Goal: Information Seeking & Learning: Learn about a topic

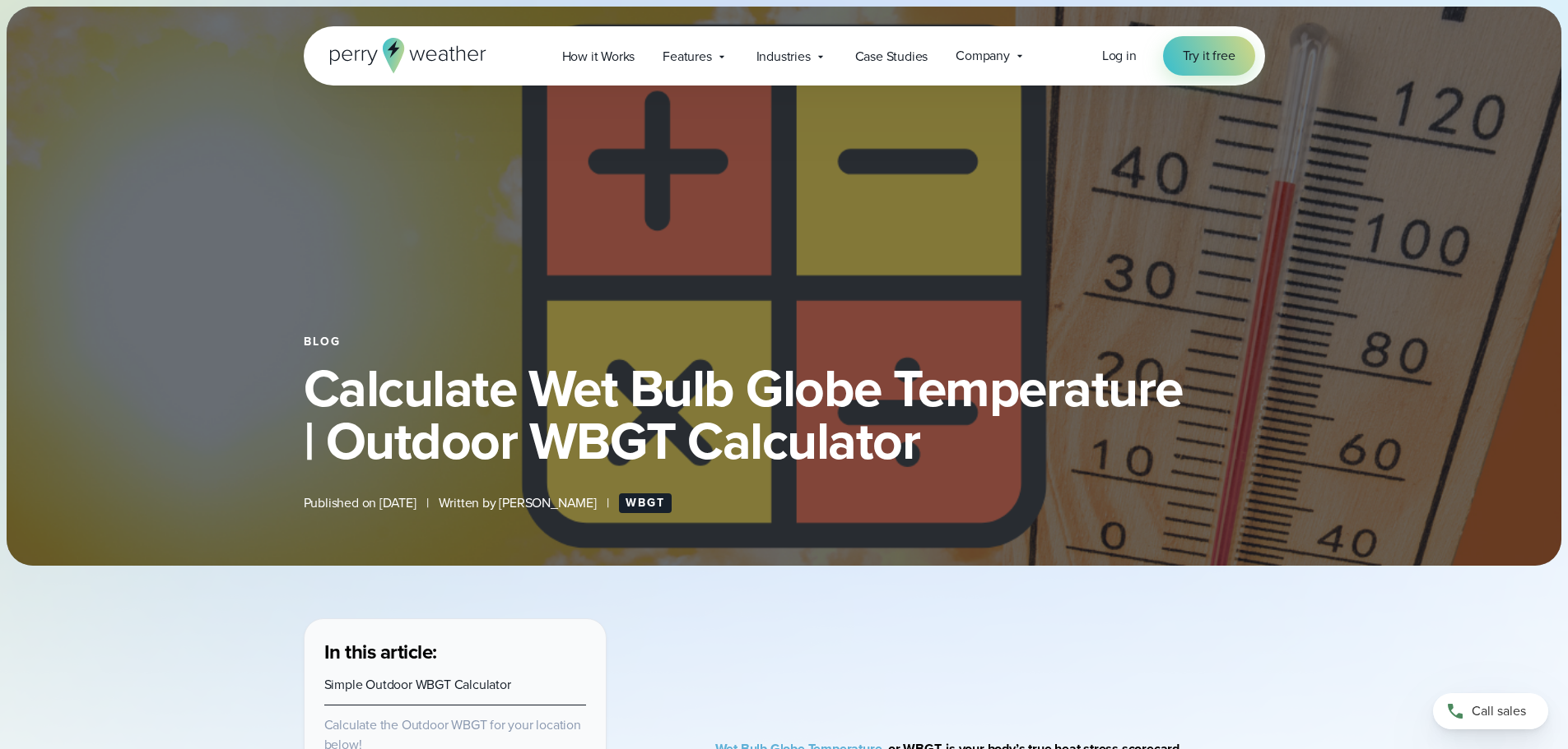
select select "***"
click at [672, 56] on span "Features" at bounding box center [687, 56] width 48 height 20
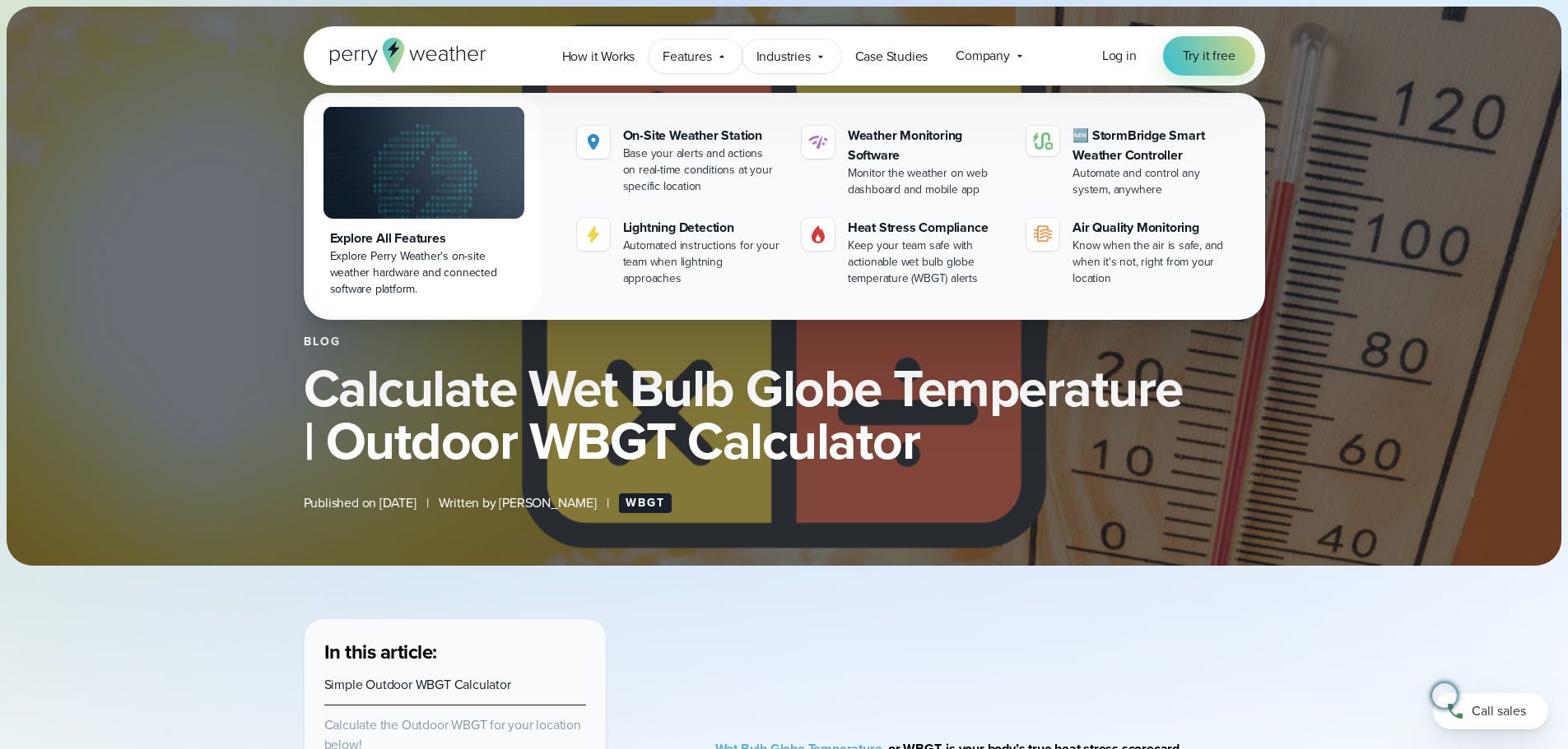
click at [806, 61] on span "Industries" at bounding box center [783, 56] width 54 height 20
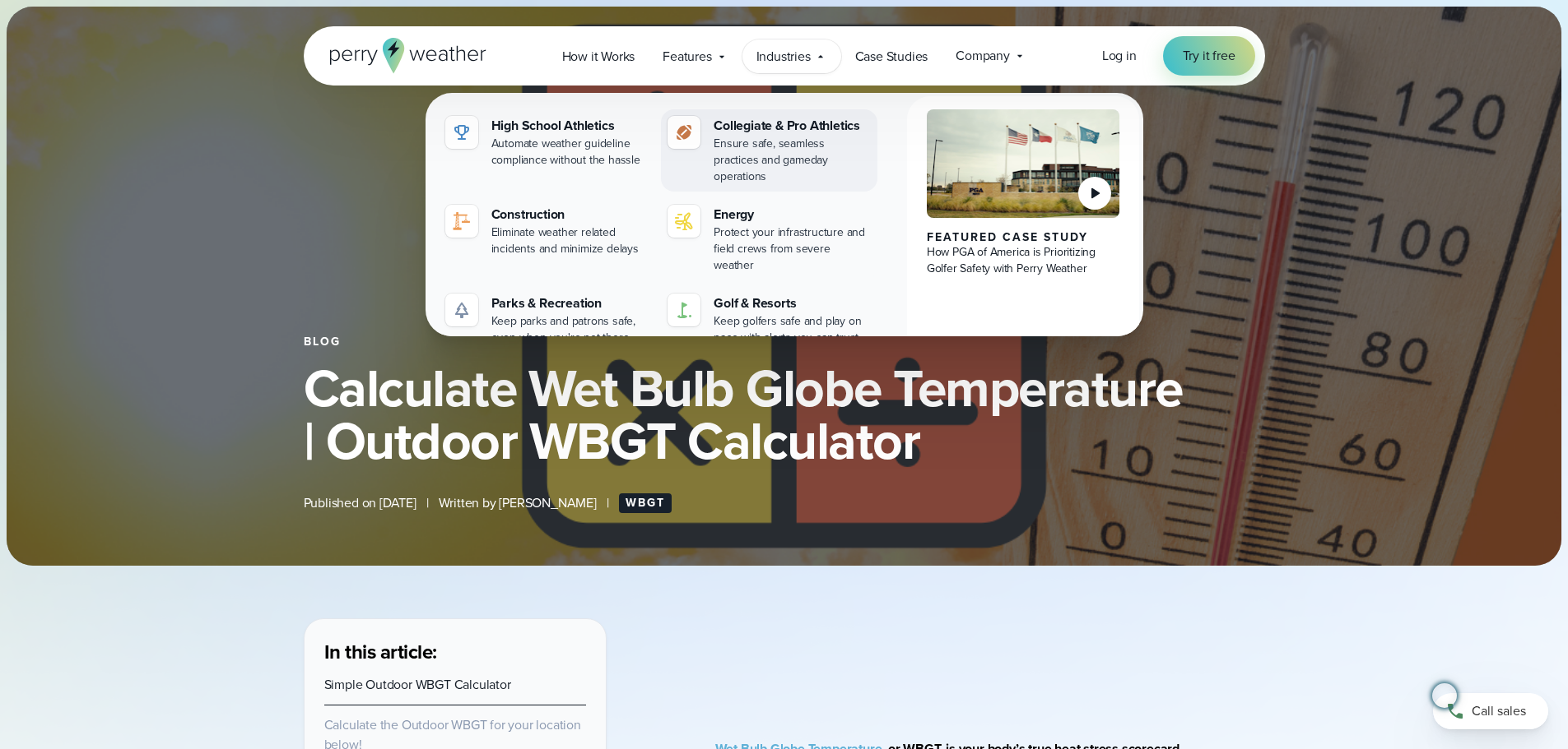
click at [808, 122] on div "Collegiate & Pro Athletics" at bounding box center [791, 125] width 157 height 20
